Goal: Find specific page/section: Find specific page/section

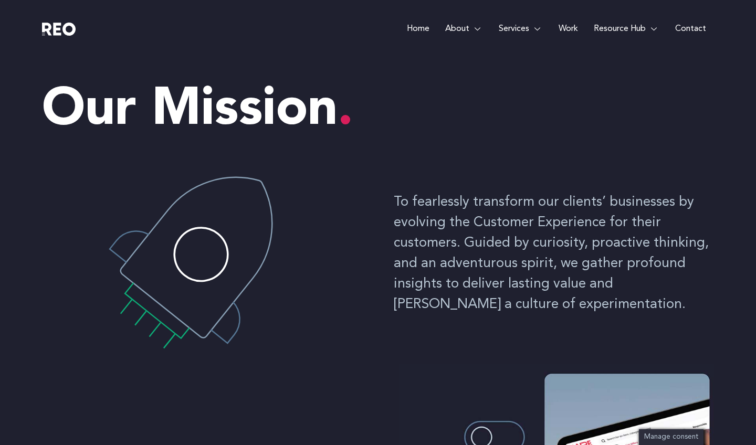
click at [683, 26] on link "Contact" at bounding box center [690, 29] width 47 height 58
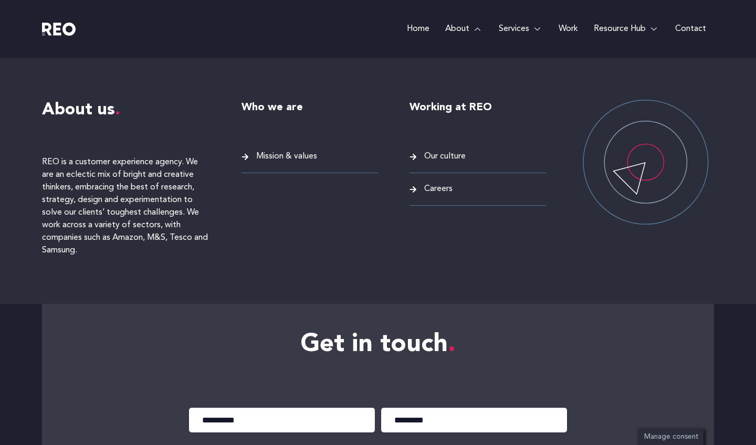
click at [461, 27] on link "About" at bounding box center [464, 29] width 54 height 58
click at [436, 189] on span "Careers" at bounding box center [436, 189] width 31 height 14
click at [431, 189] on span "Careers" at bounding box center [436, 189] width 31 height 14
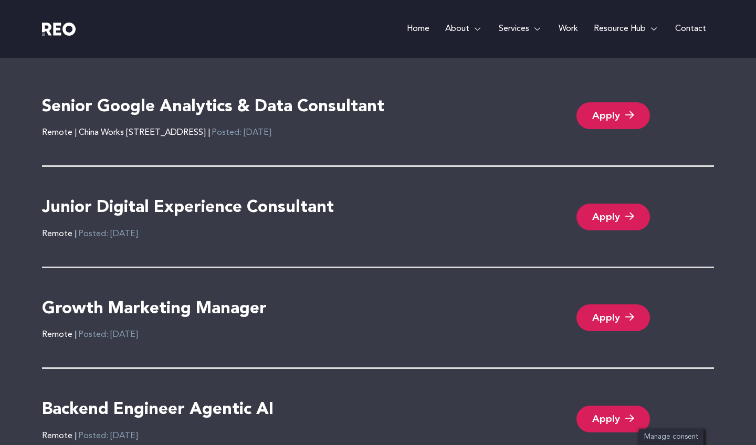
scroll to position [2307, 0]
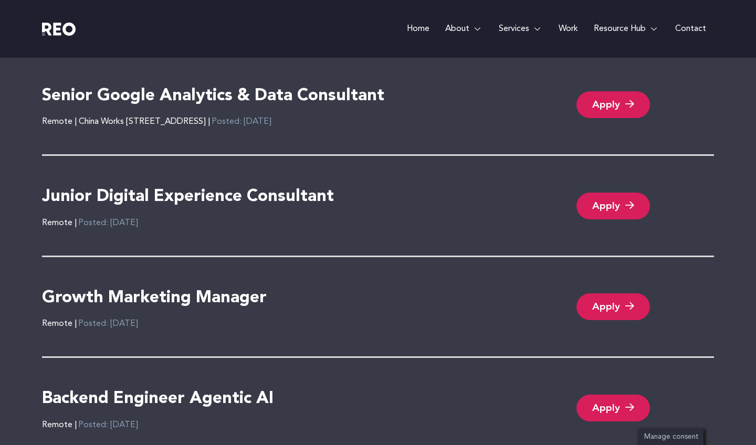
click at [611, 204] on link "Apply" at bounding box center [612, 206] width 73 height 27
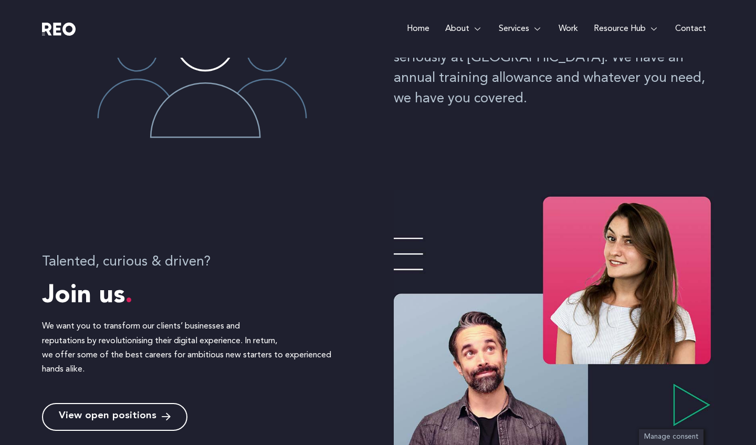
scroll to position [111, 0]
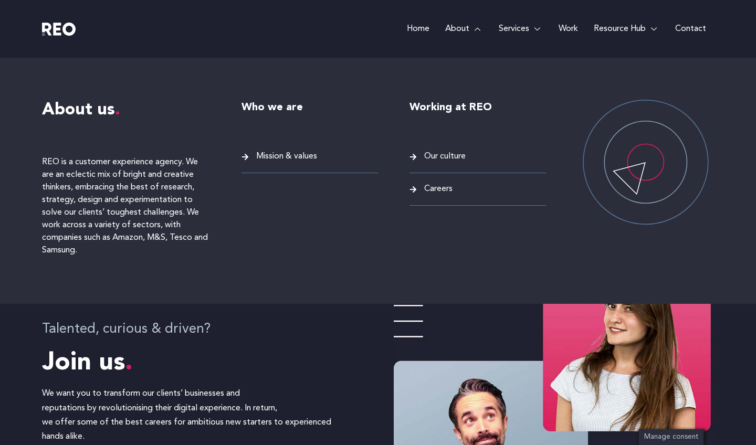
click at [437, 184] on span "Careers" at bounding box center [436, 189] width 31 height 14
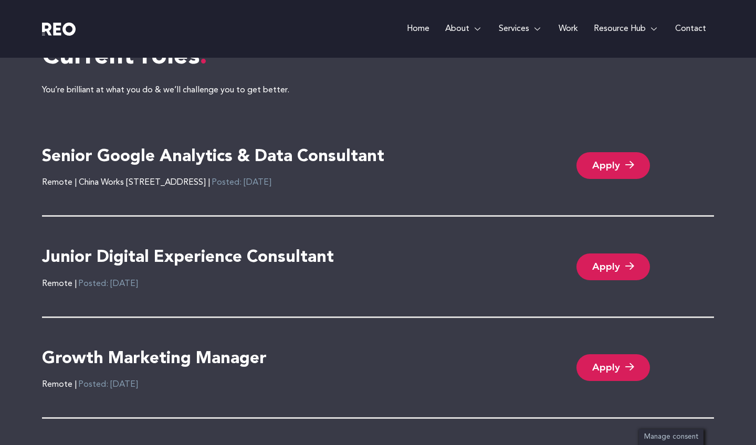
scroll to position [2257, 0]
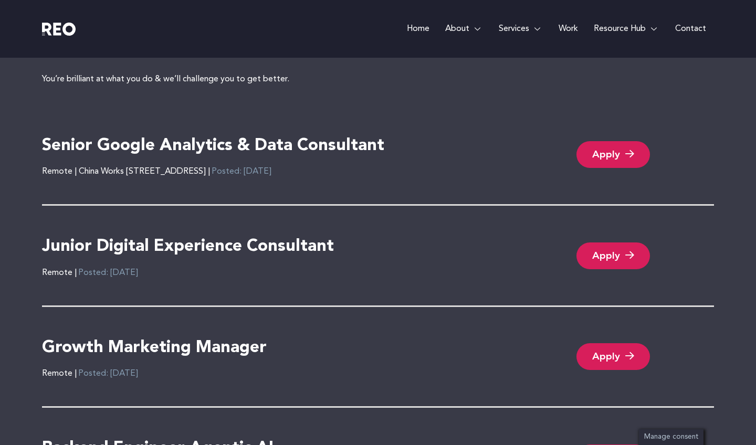
click at [614, 249] on link "Apply" at bounding box center [612, 255] width 73 height 27
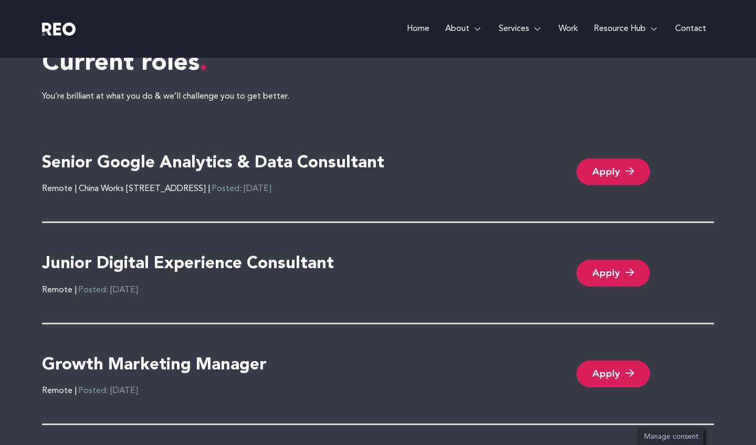
scroll to position [2254, 0]
